Goal: Information Seeking & Learning: Check status

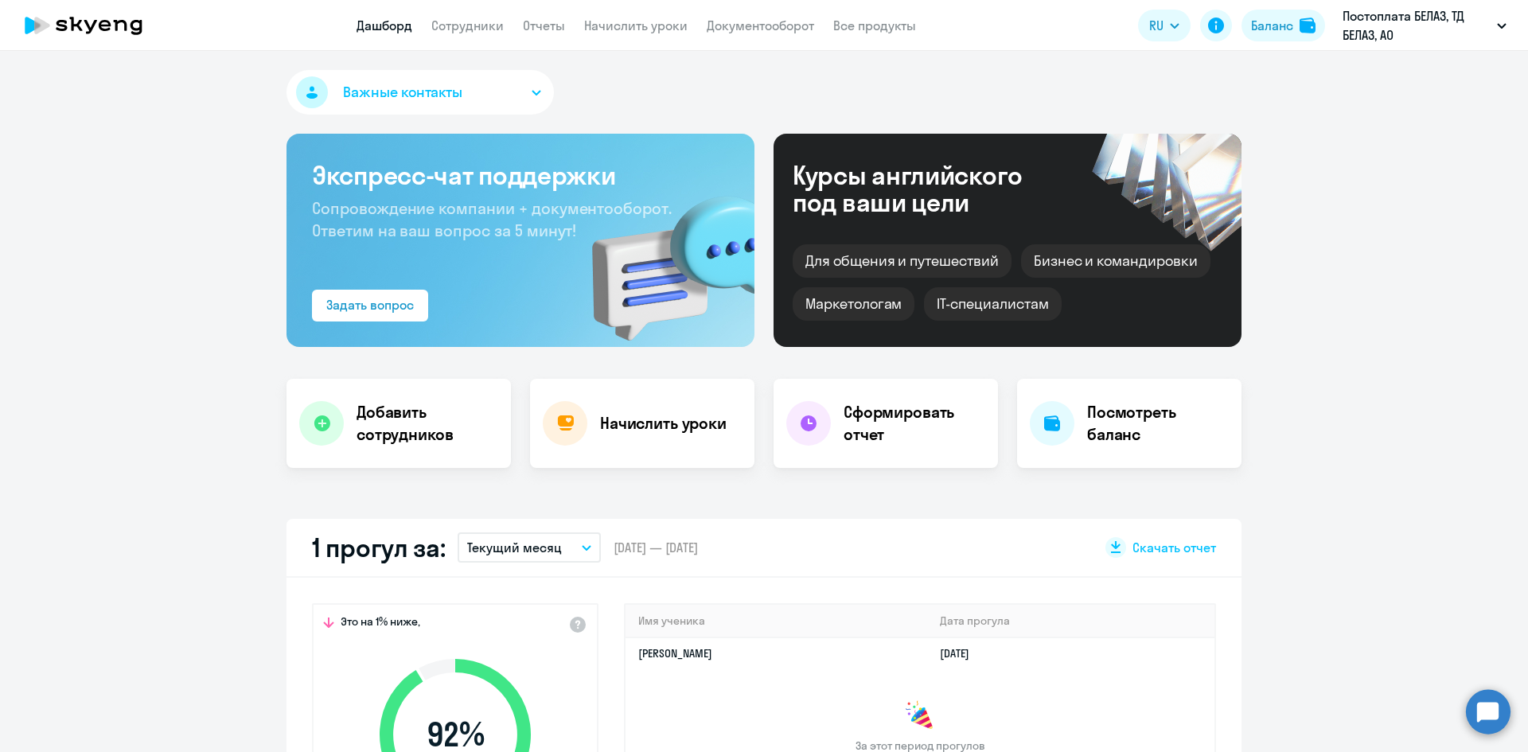
select select "30"
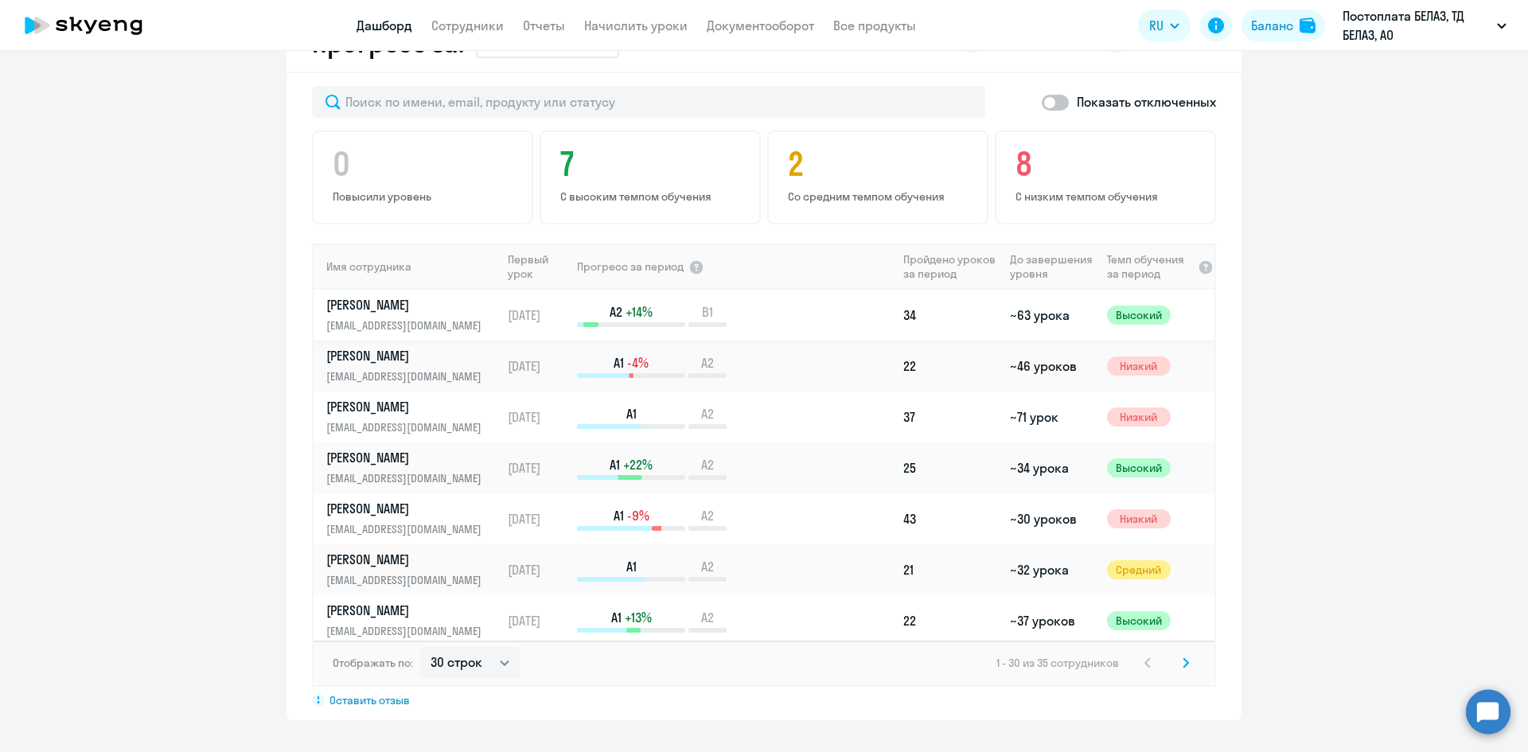
click at [688, 321] on div "B1" at bounding box center [707, 315] width 38 height 24
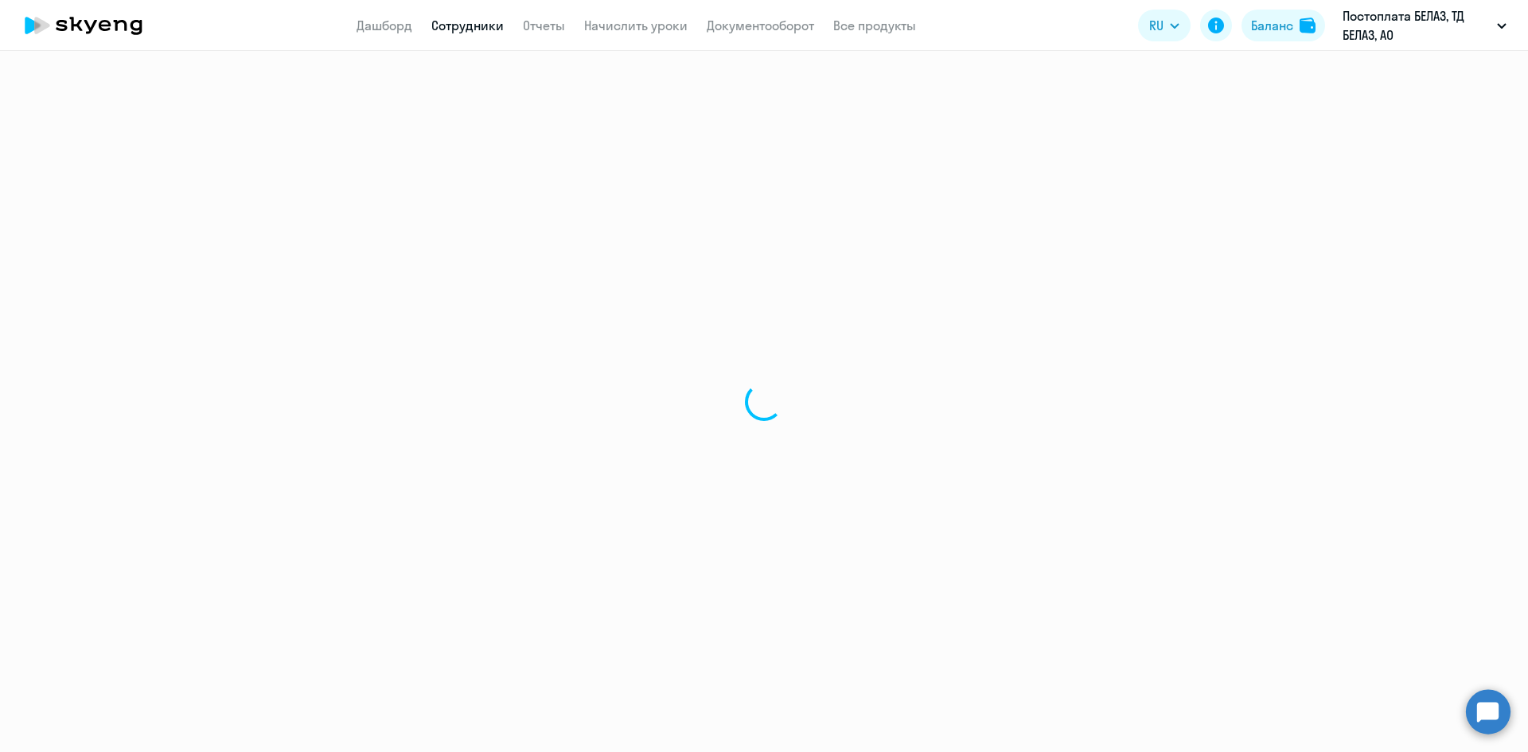
select select "english"
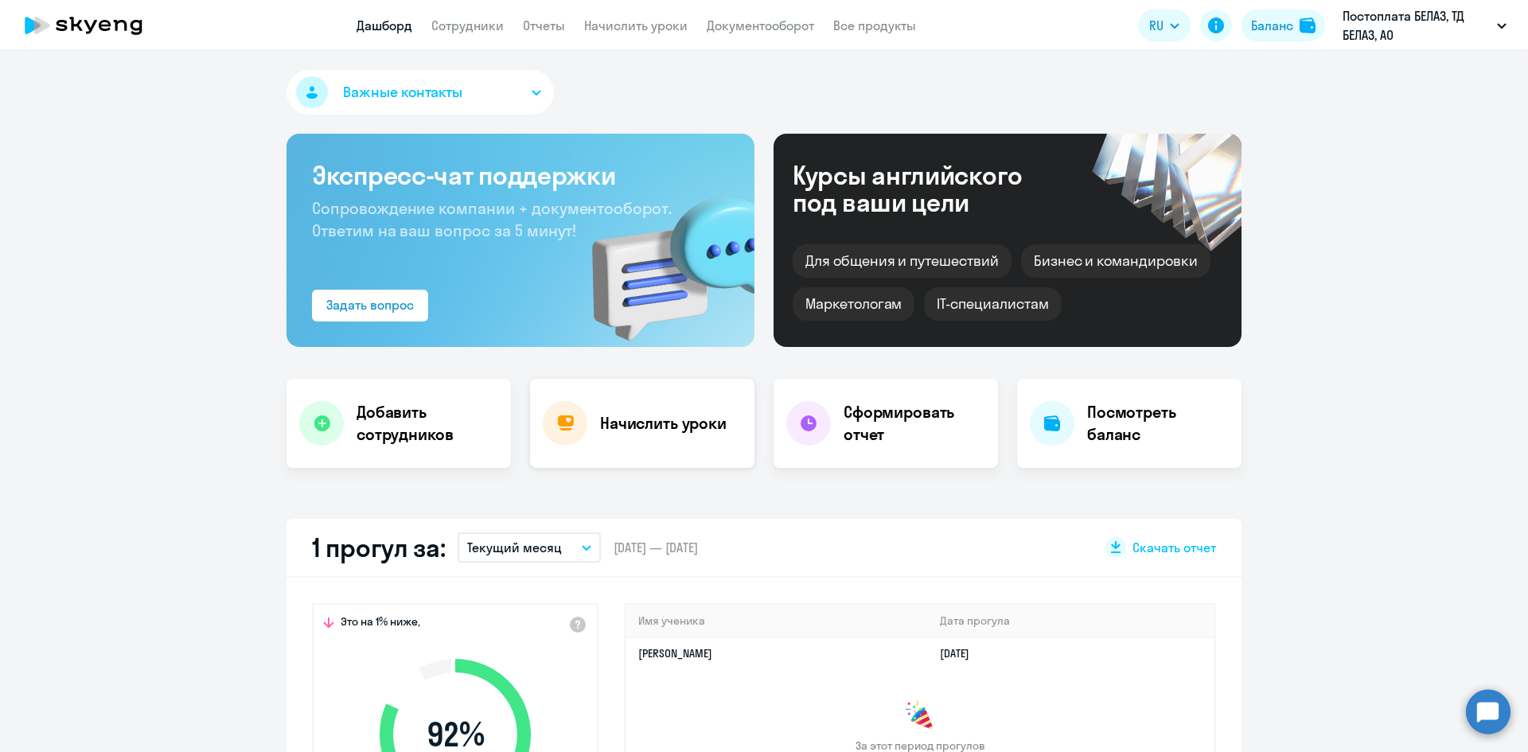
select select "30"
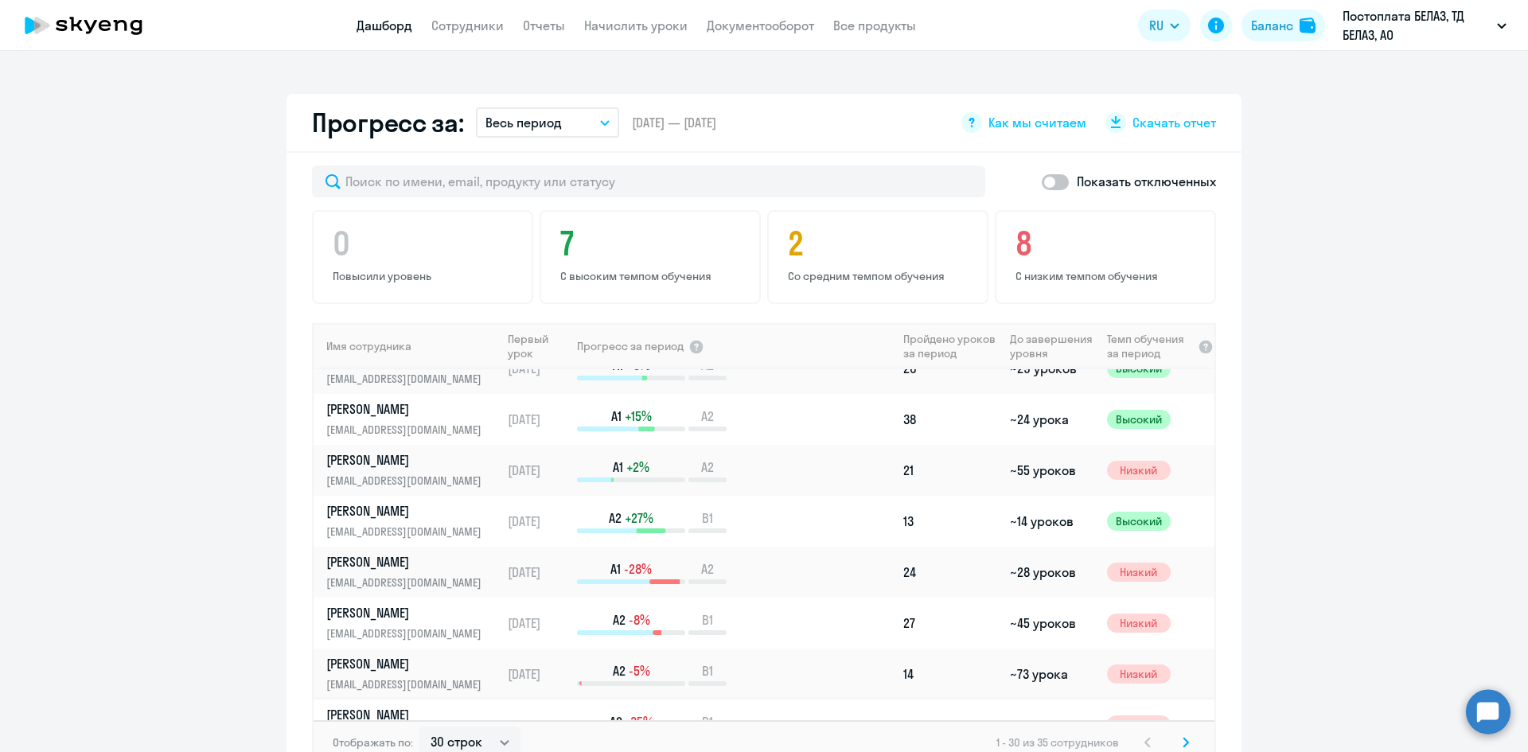
scroll to position [381, 0]
click at [684, 232] on h4 "7" at bounding box center [652, 243] width 185 height 38
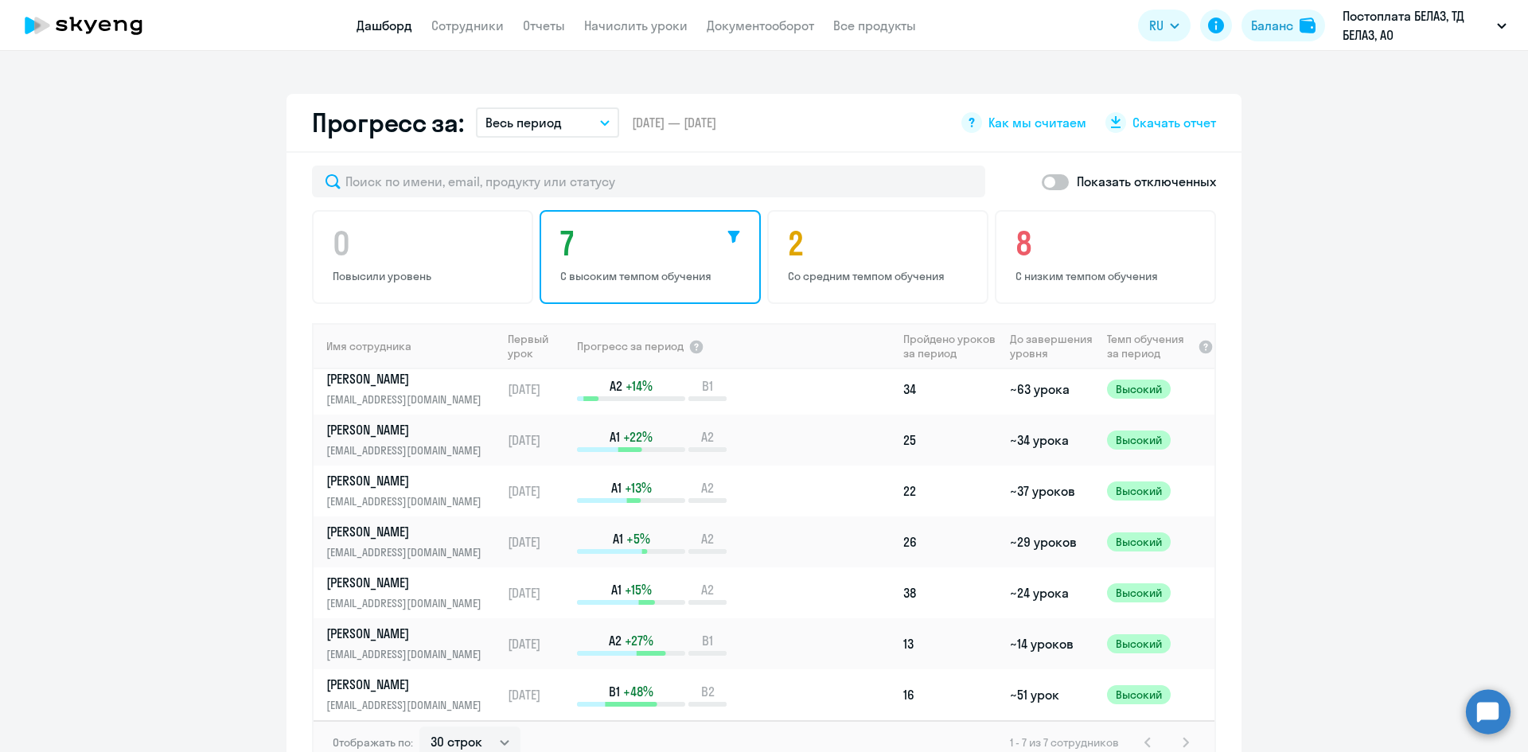
scroll to position [955, 0]
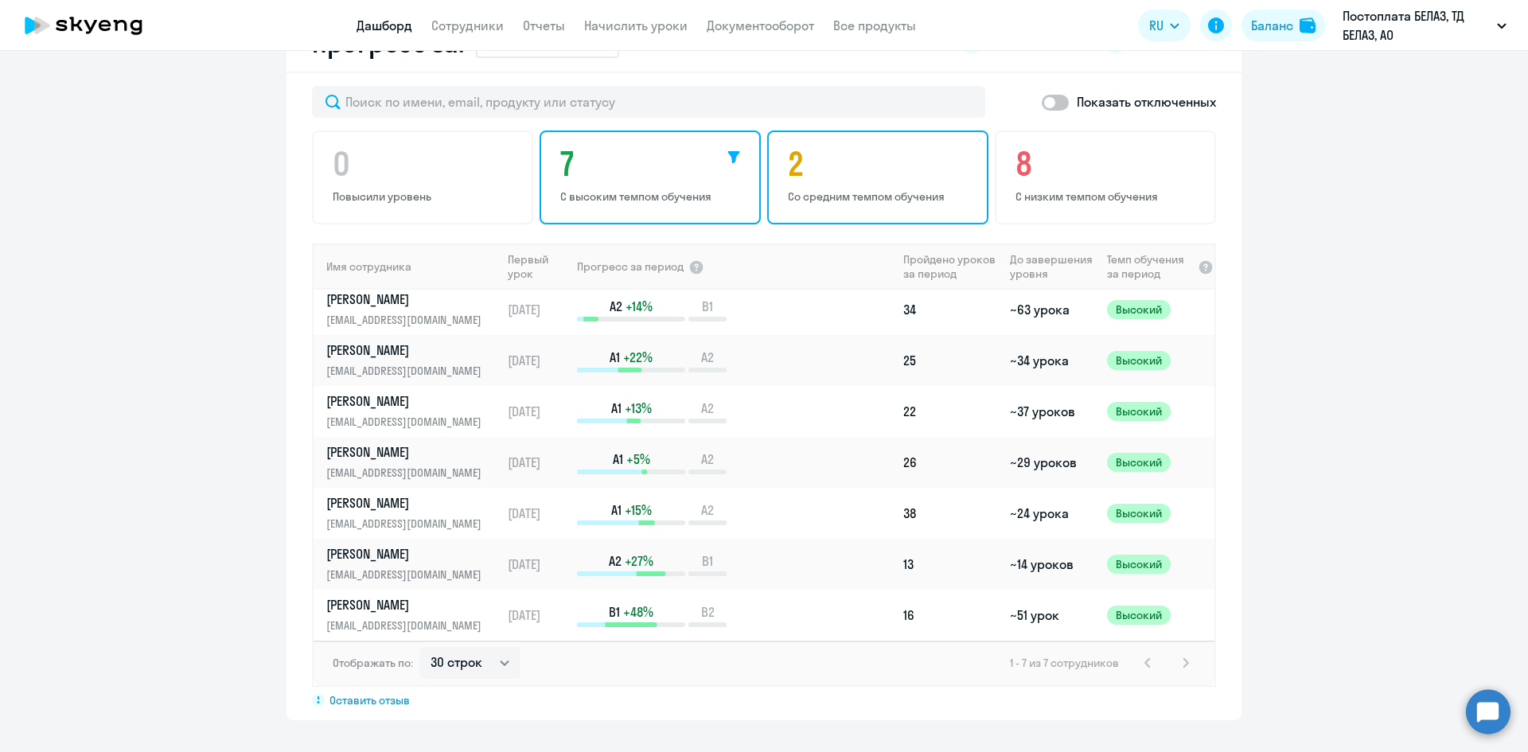
click at [913, 169] on h4 "2" at bounding box center [880, 164] width 185 height 38
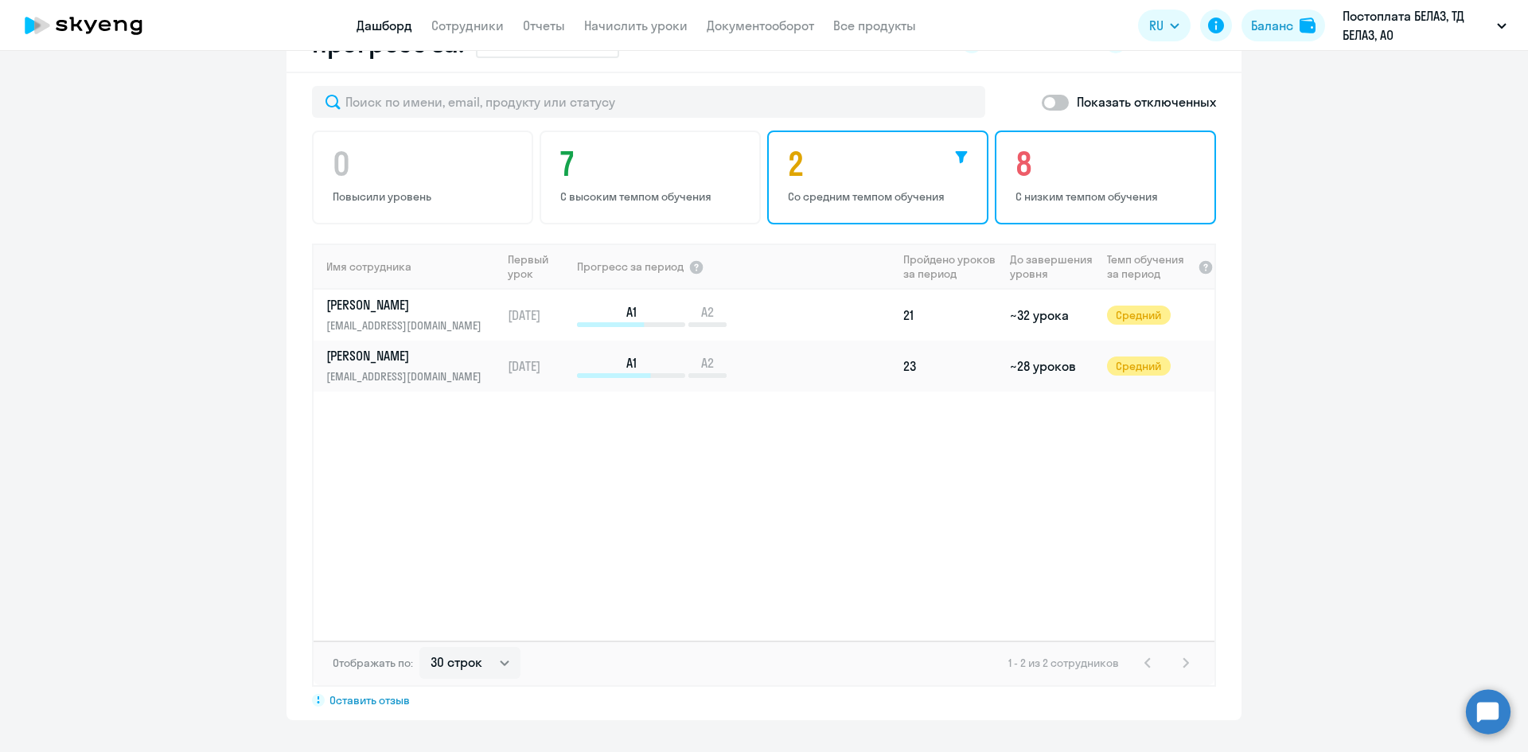
click at [1065, 166] on h4 "8" at bounding box center [1107, 164] width 185 height 38
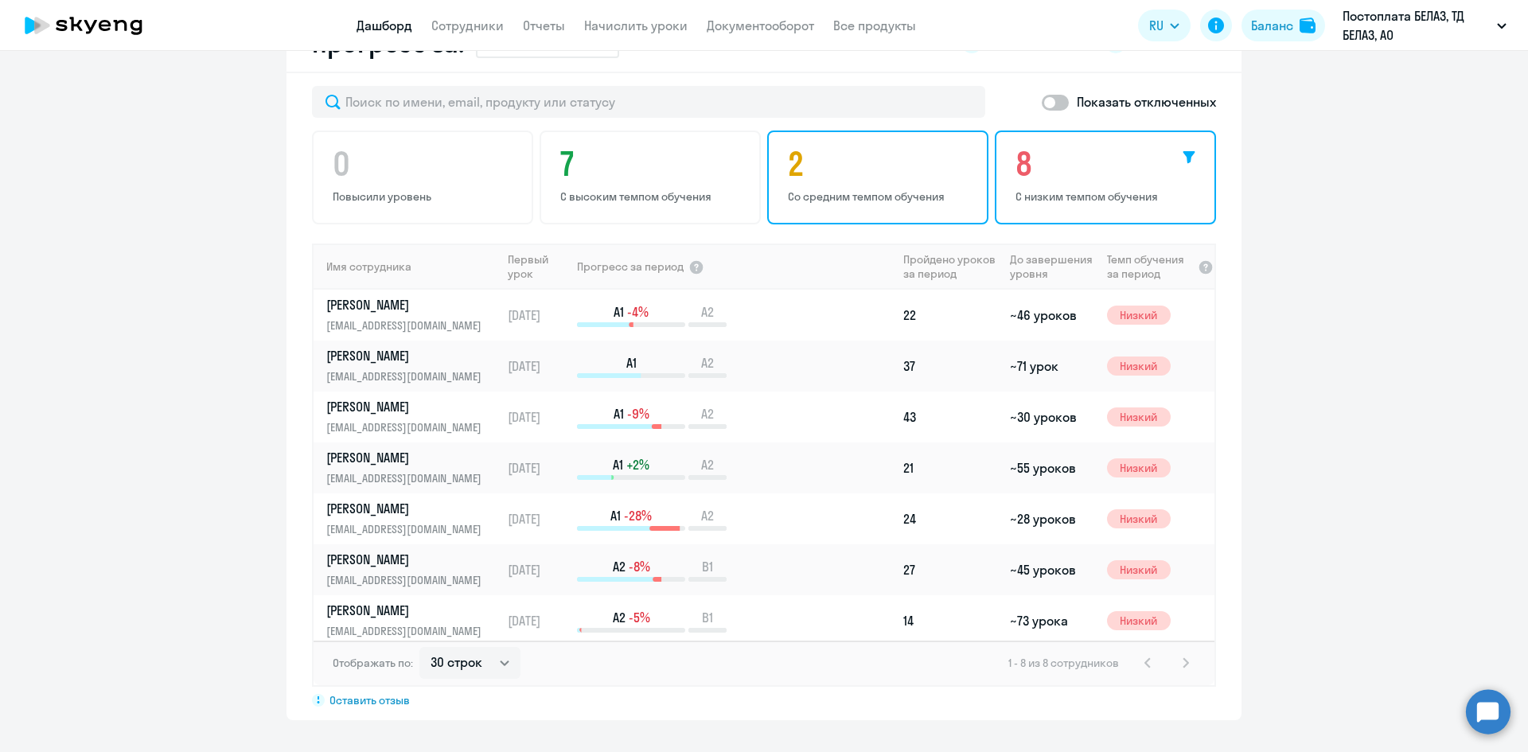
click at [874, 155] on h4 "2" at bounding box center [880, 164] width 185 height 38
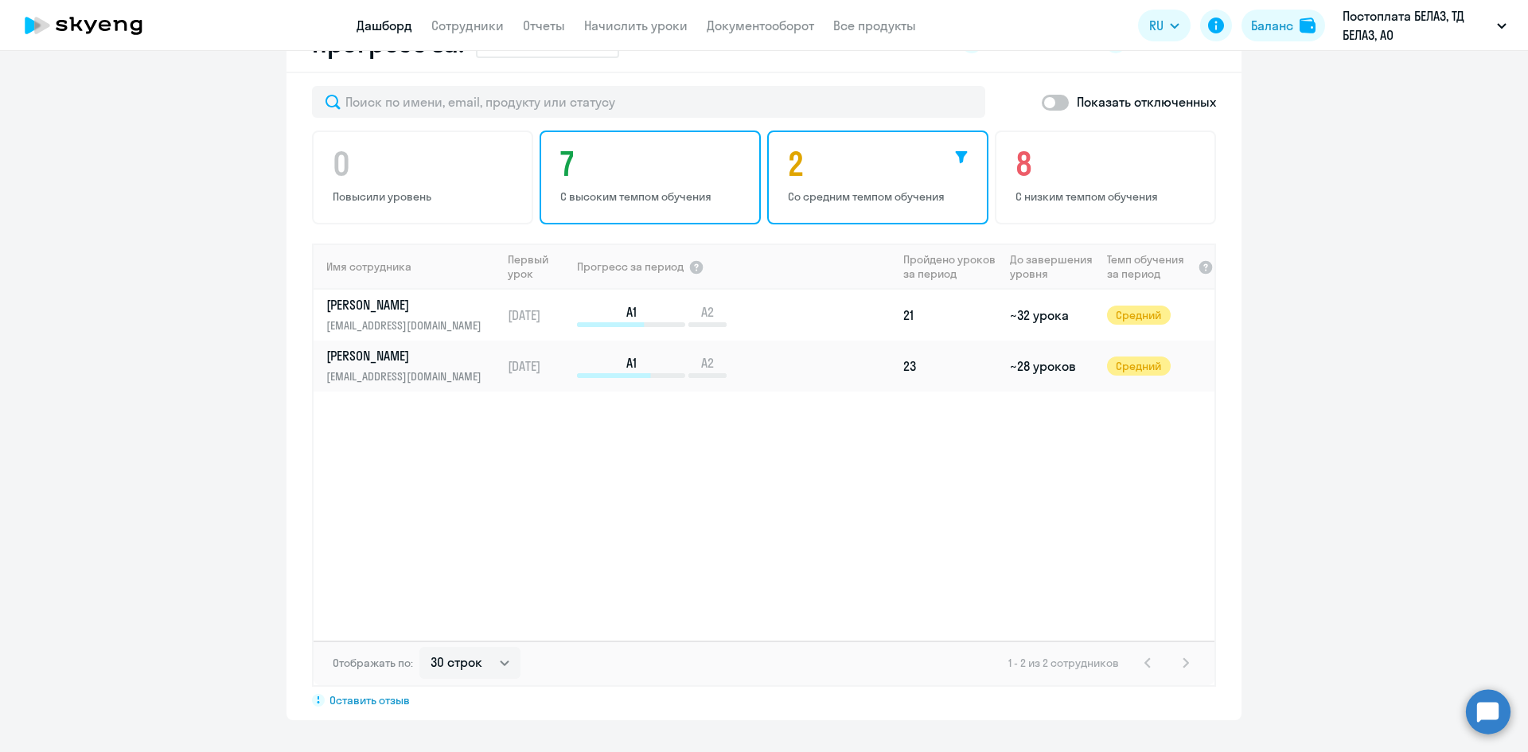
click at [676, 156] on h4 "7" at bounding box center [652, 164] width 185 height 38
